Goal: Information Seeking & Learning: Understand process/instructions

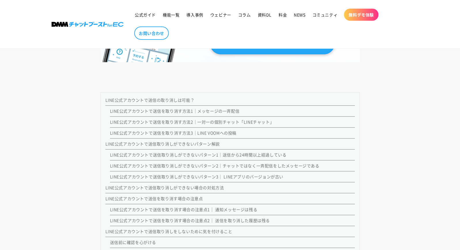
scroll to position [643, 0]
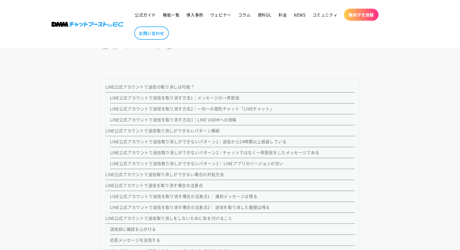
click at [183, 98] on link "LINE公式アカウントで送信を取り消す方法1｜メッセージの一斉配信" at bounding box center [175, 98] width 130 height 6
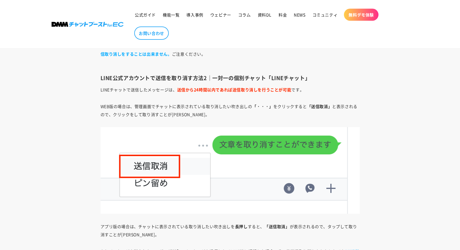
scroll to position [928, 0]
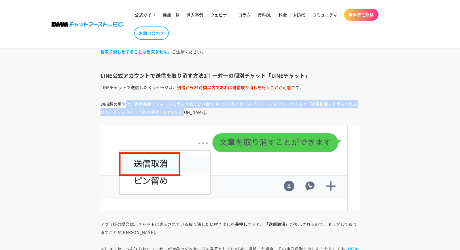
drag, startPoint x: 203, startPoint y: 109, endPoint x: 125, endPoint y: 109, distance: 78.0
click at [125, 109] on p "WEB版の場合は、管理画面でチャットに表示されている取り消したい吹き出しの 「・・・」 をクリックすると 「送信取消」 と表示されるので、クリックをして取り消…" at bounding box center [229, 108] width 259 height 16
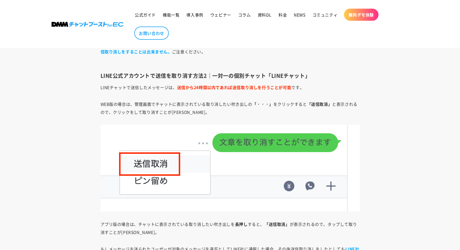
click at [108, 107] on p "WEB版の場合は、管理画面でチャットに表示されている取り消したい吹き出しの 「・・・」 をクリックすると 「送信取消」 と表示されるので、クリックをして取り消…" at bounding box center [229, 108] width 259 height 16
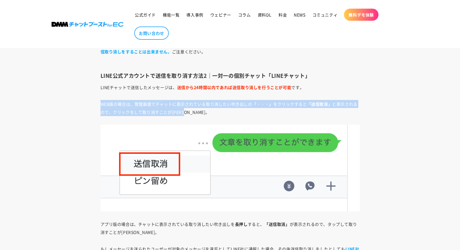
drag, startPoint x: 97, startPoint y: 103, endPoint x: 198, endPoint y: 112, distance: 100.8
click at [198, 112] on p "WEB版の場合は、管理画面でチャットに表示されている取り消したい吹き出しの 「・・・」 をクリックすると 「送信取消」 と表示されるので、クリックをして取り消…" at bounding box center [229, 108] width 259 height 16
drag, startPoint x: 199, startPoint y: 111, endPoint x: 102, endPoint y: 105, distance: 97.2
click at [102, 105] on p "WEB版の場合は、管理画面でチャットに表示されている取り消したい吹き出しの 「・・・」 をクリックすると 「送信取消」 と表示されるので、クリックをして取り消…" at bounding box center [229, 108] width 259 height 16
